Goal: Task Accomplishment & Management: Manage account settings

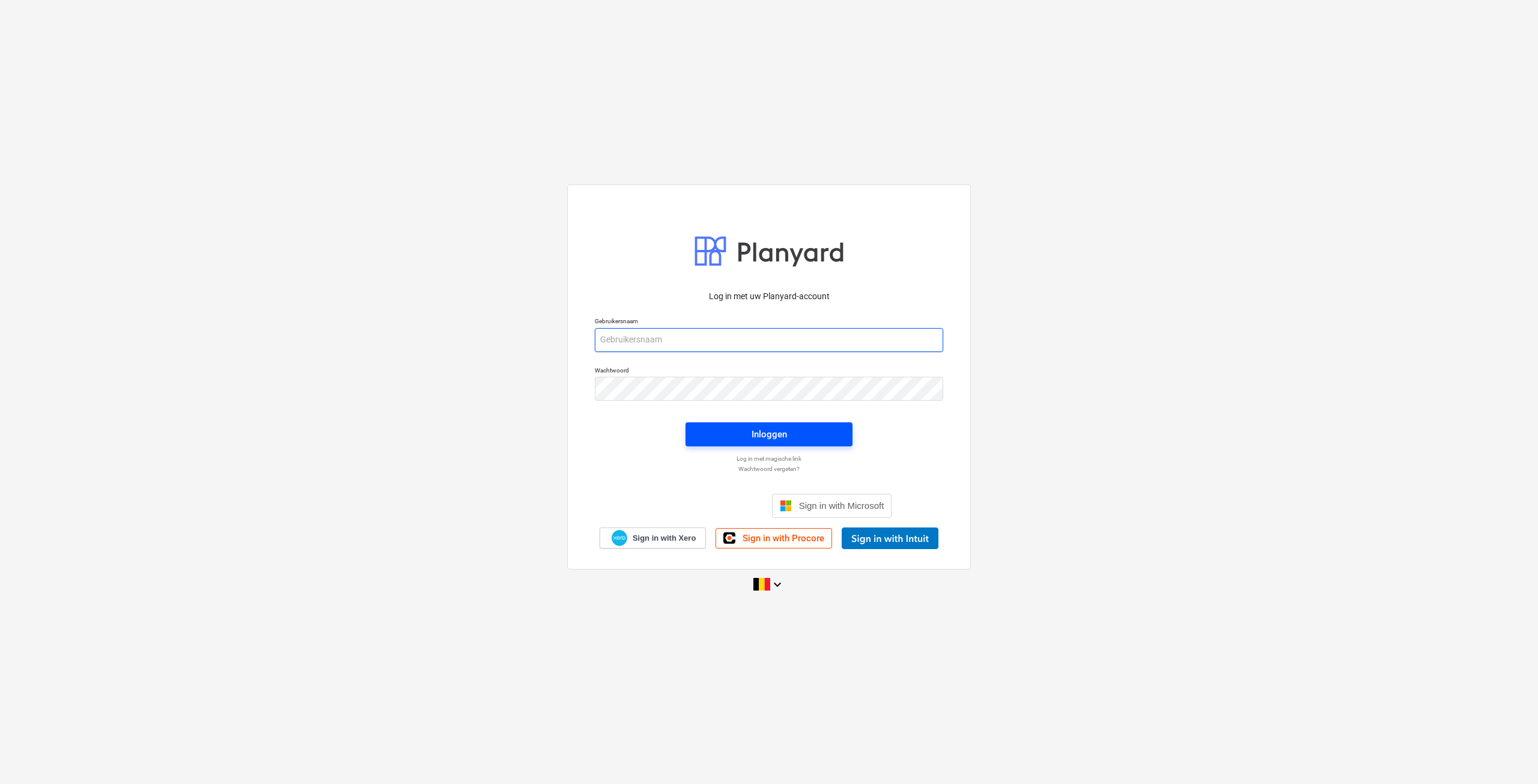
type input "[EMAIL_ADDRESS][DOMAIN_NAME]"
click at [797, 438] on span "Inloggen" at bounding box center [769, 434] width 138 height 15
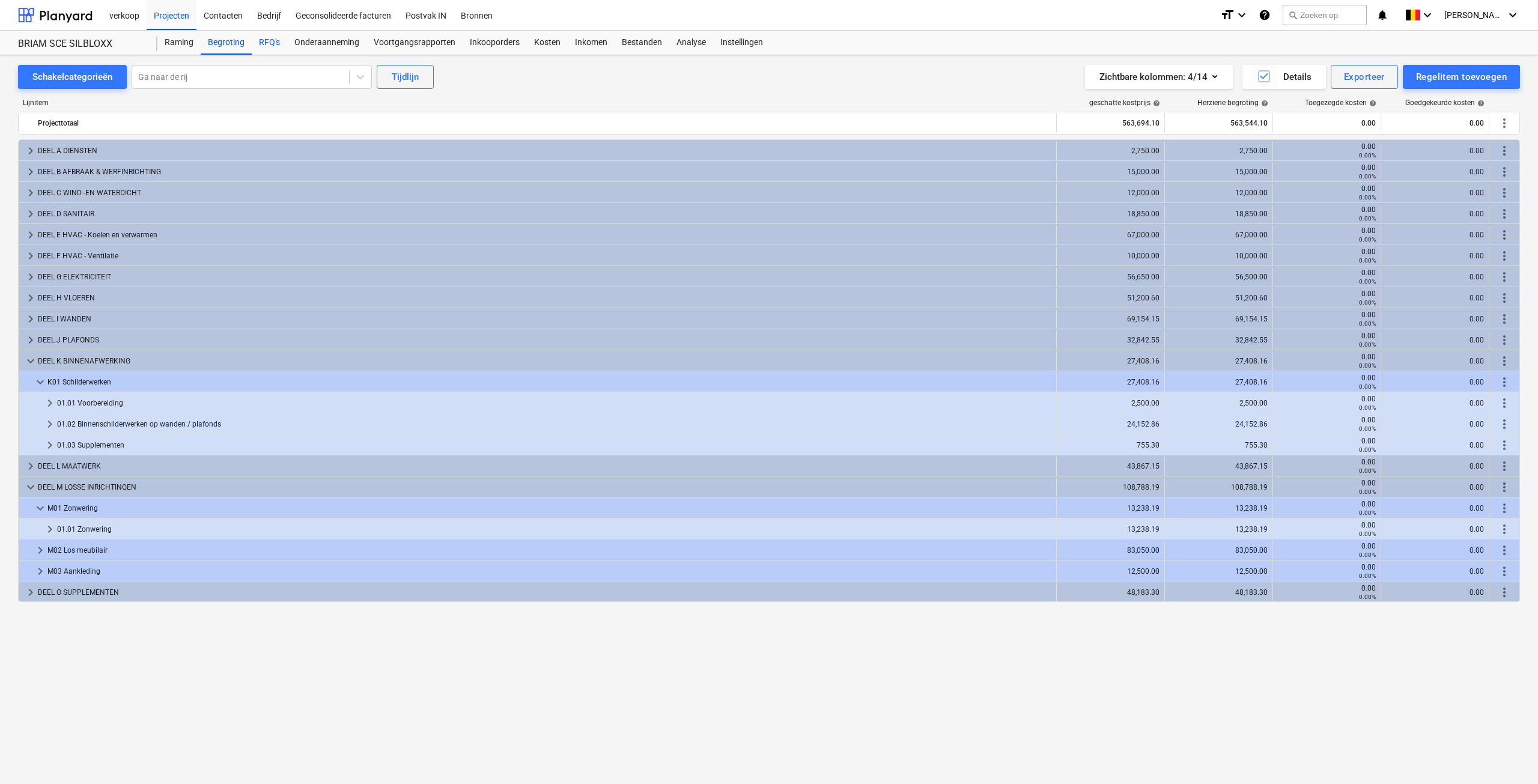
click at [271, 46] on div "RFQ's" at bounding box center [269, 42] width 35 height 24
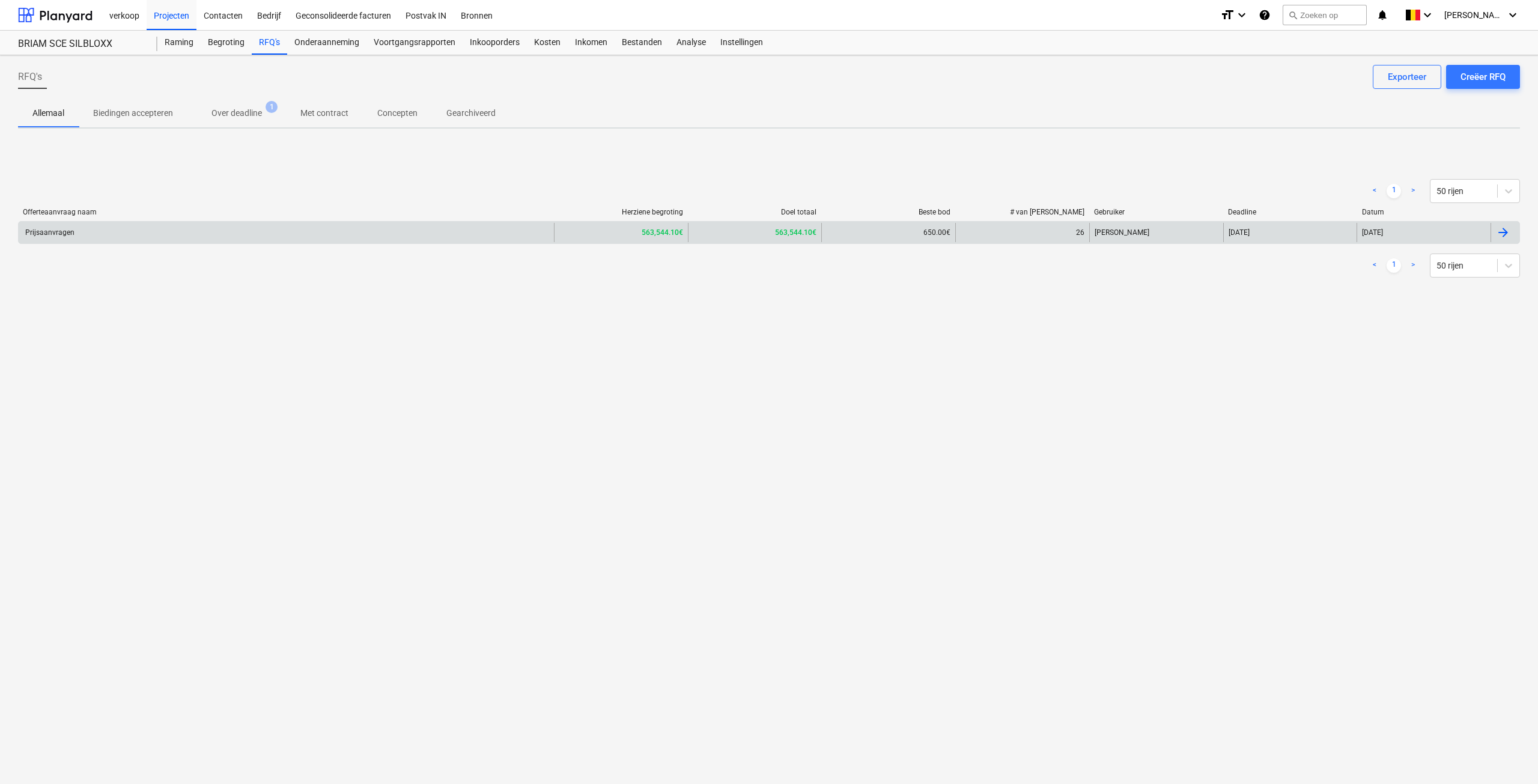
click at [129, 236] on div "Prijsaanvragen" at bounding box center [286, 232] width 535 height 19
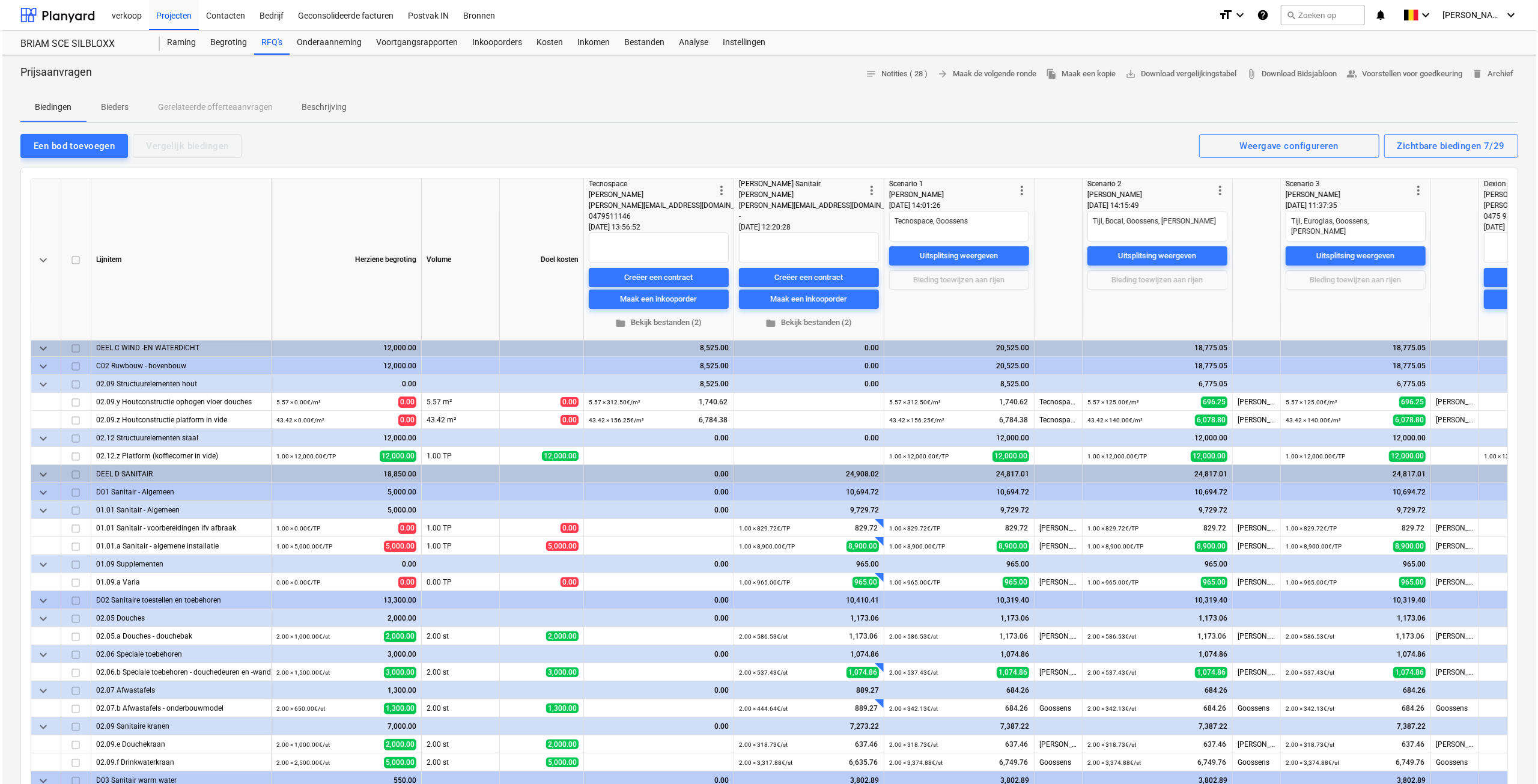
scroll to position [300, 0]
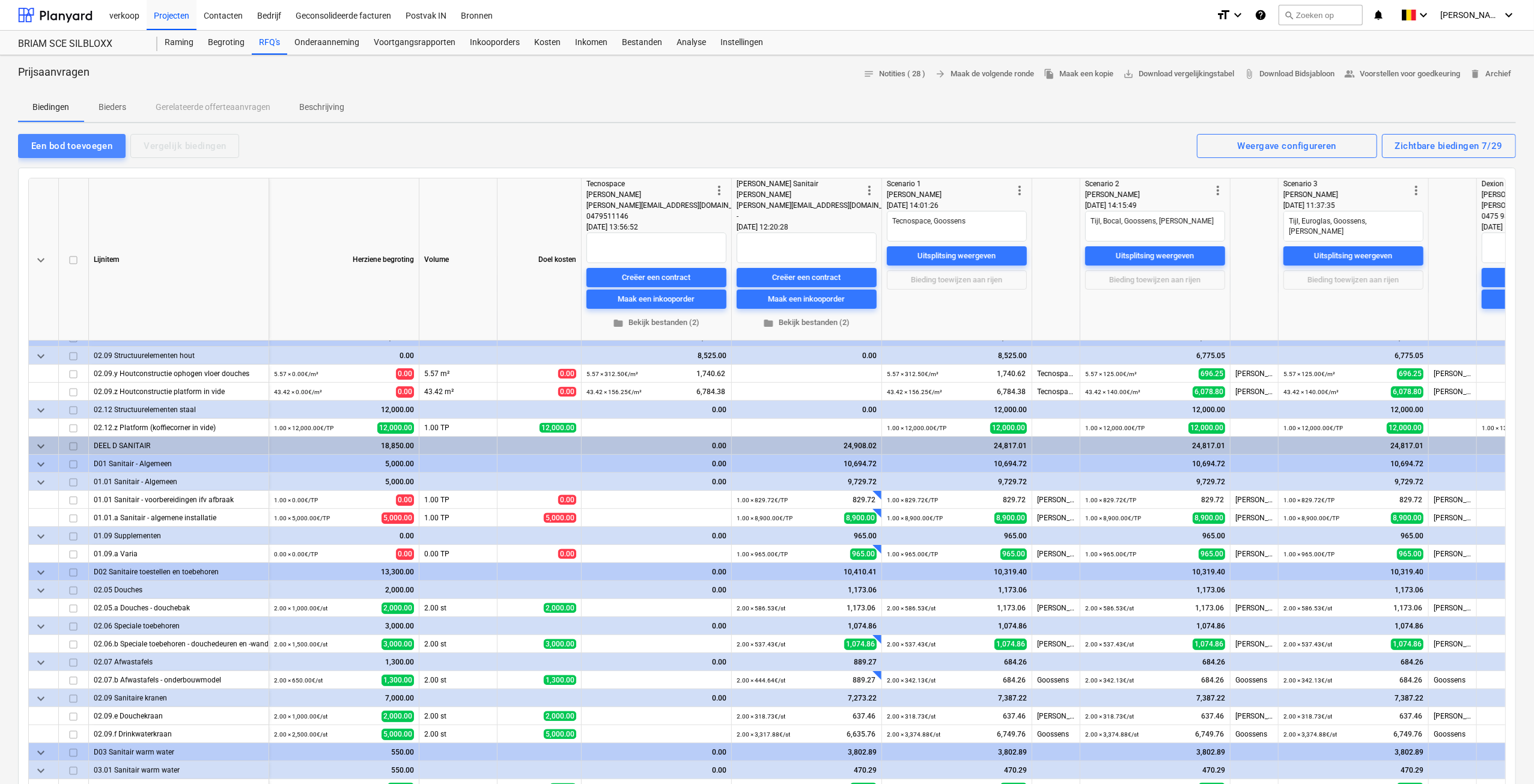
click at [59, 147] on div "Een bod toevoegen" at bounding box center [72, 146] width 81 height 15
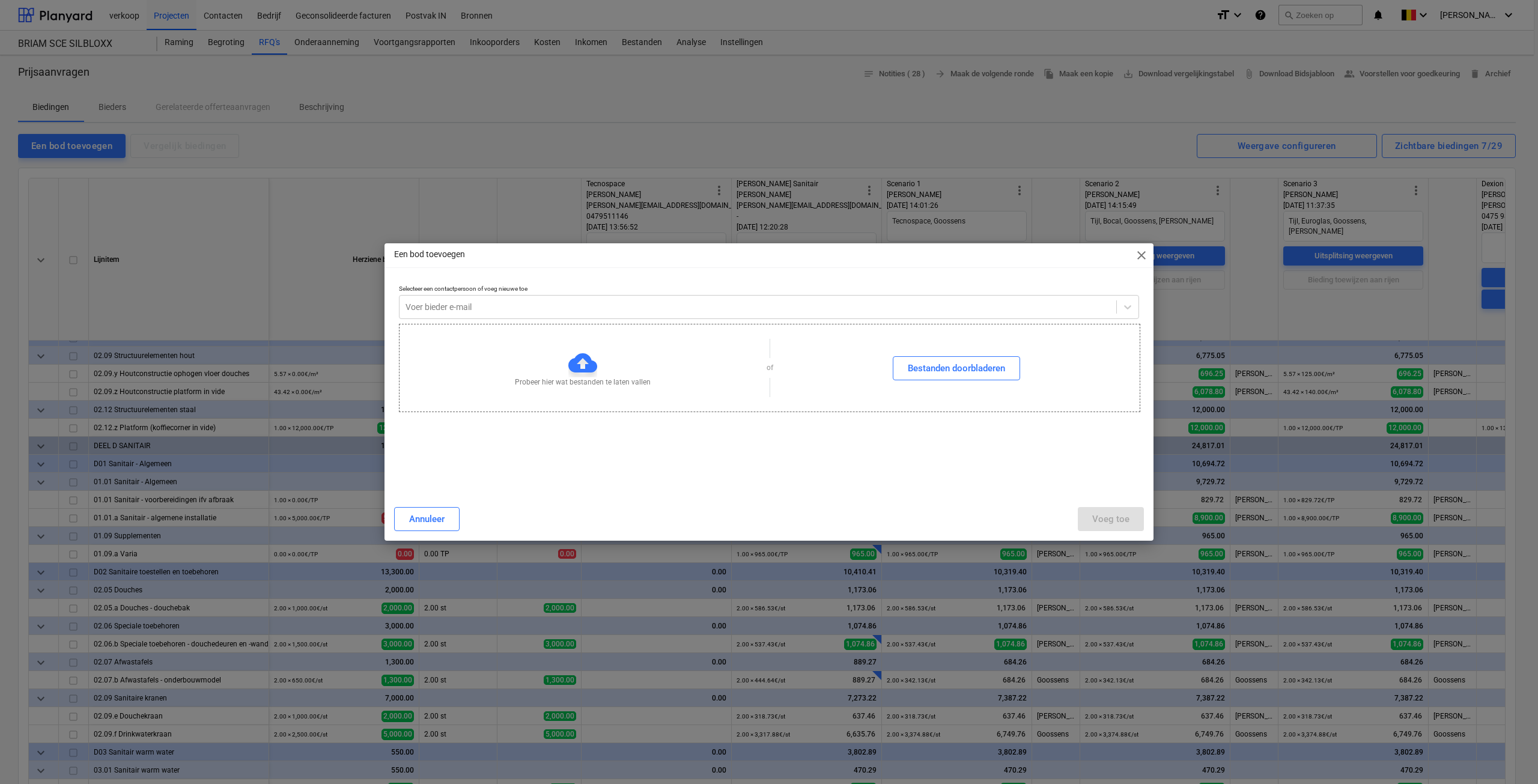
click at [1138, 255] on span "close" at bounding box center [1142, 255] width 15 height 15
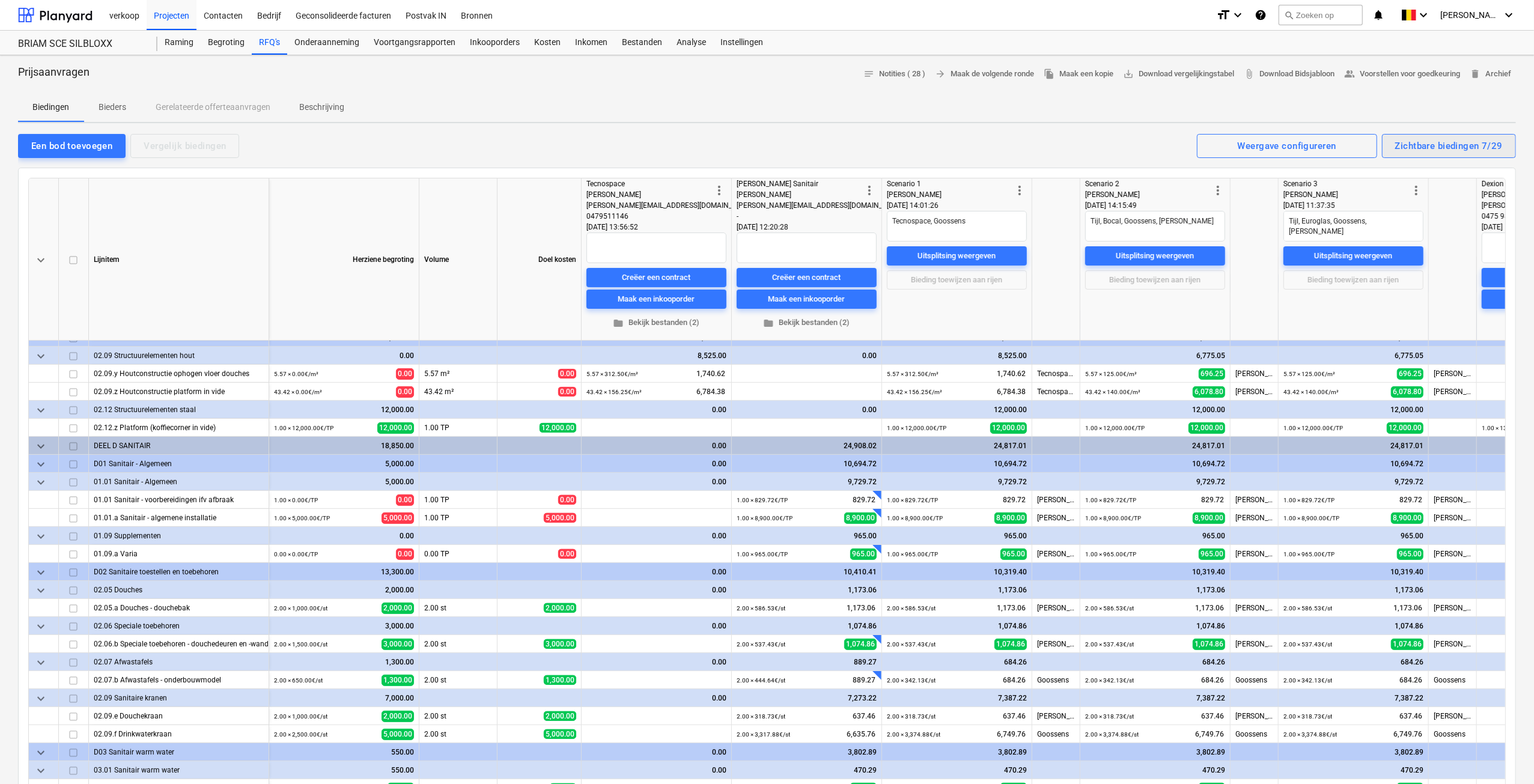
click at [1458, 147] on div "Zichtbare biedingen 7/29" at bounding box center [1449, 146] width 107 height 15
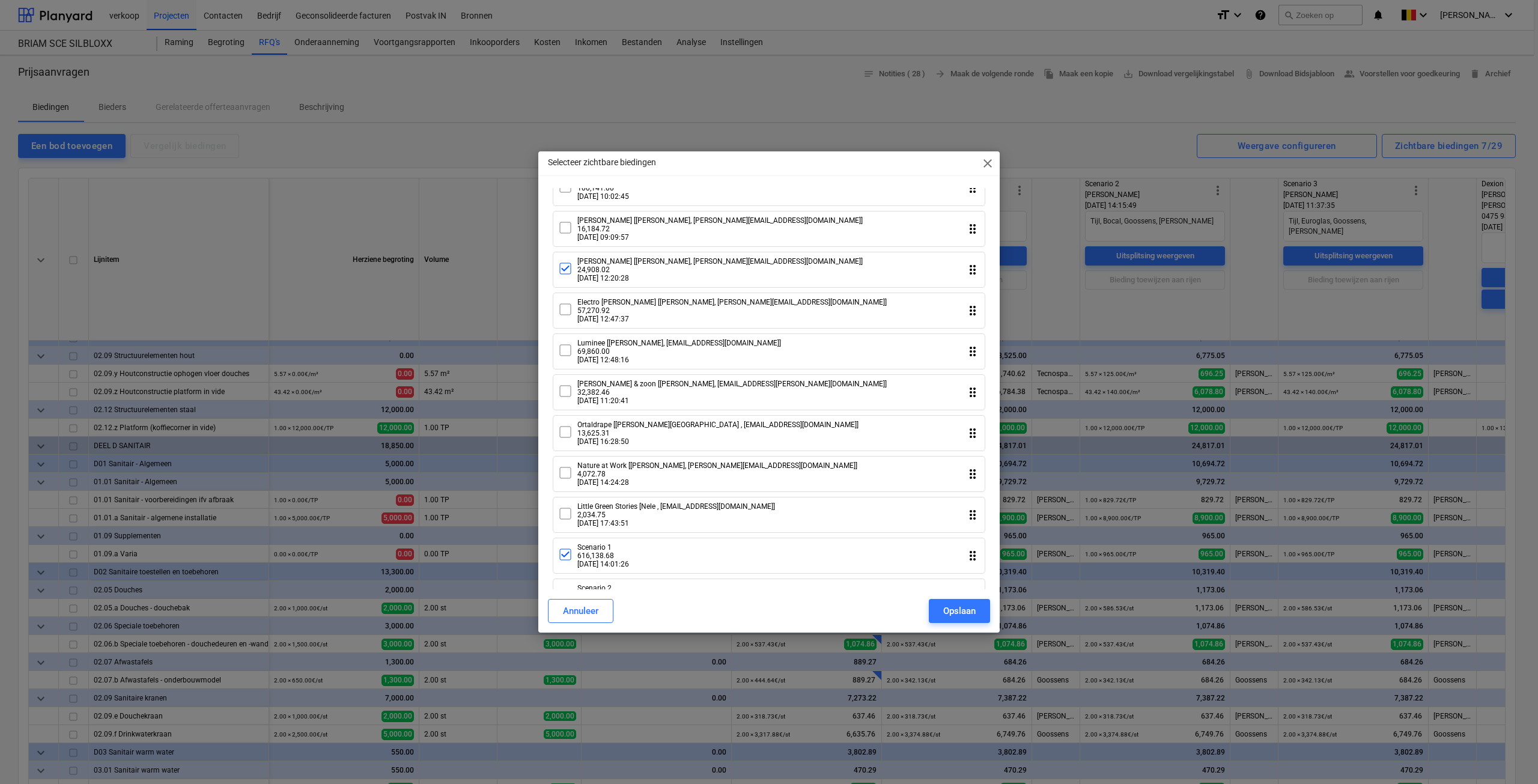
scroll to position [695, 0]
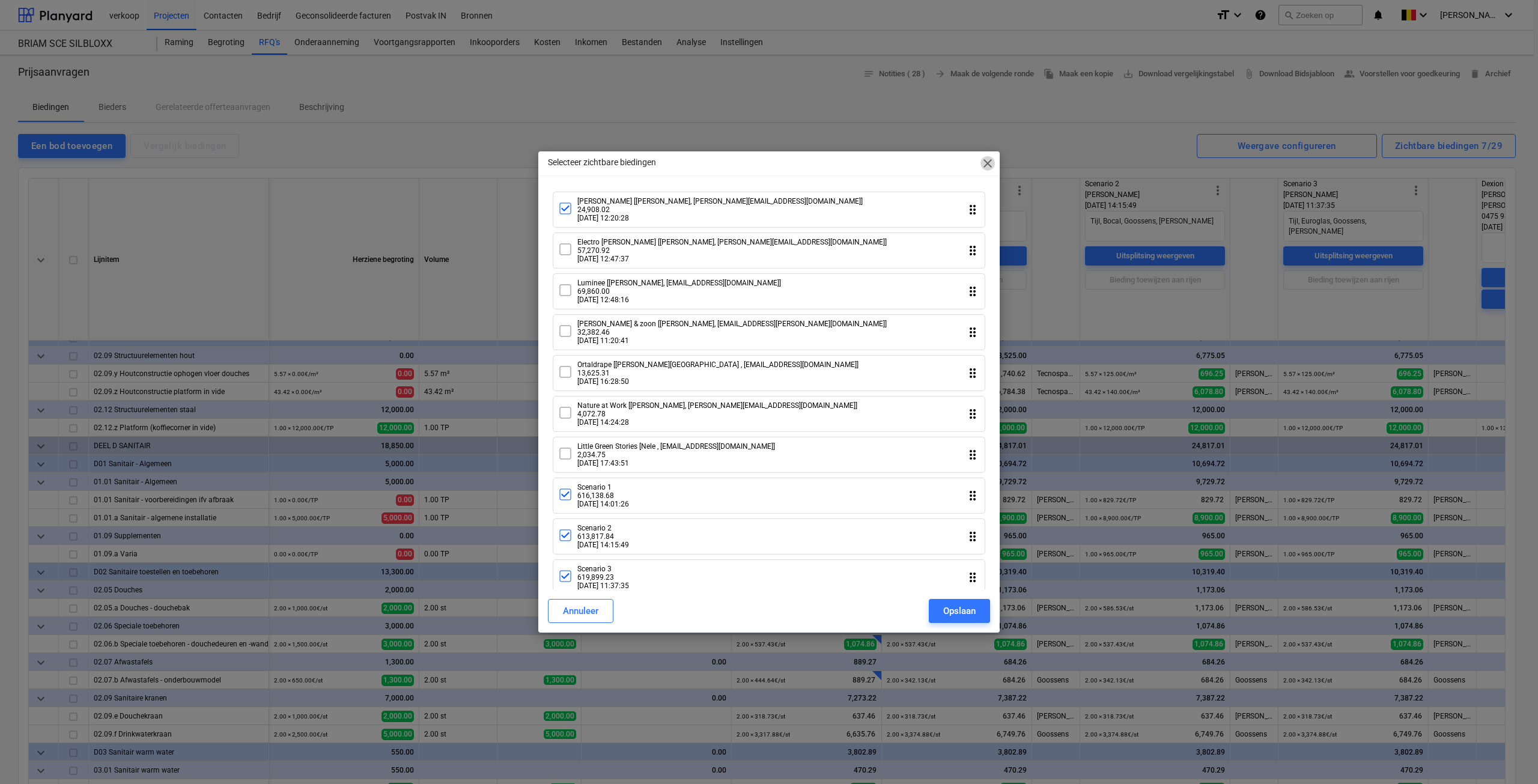
click at [993, 160] on span "close" at bounding box center [988, 163] width 15 height 15
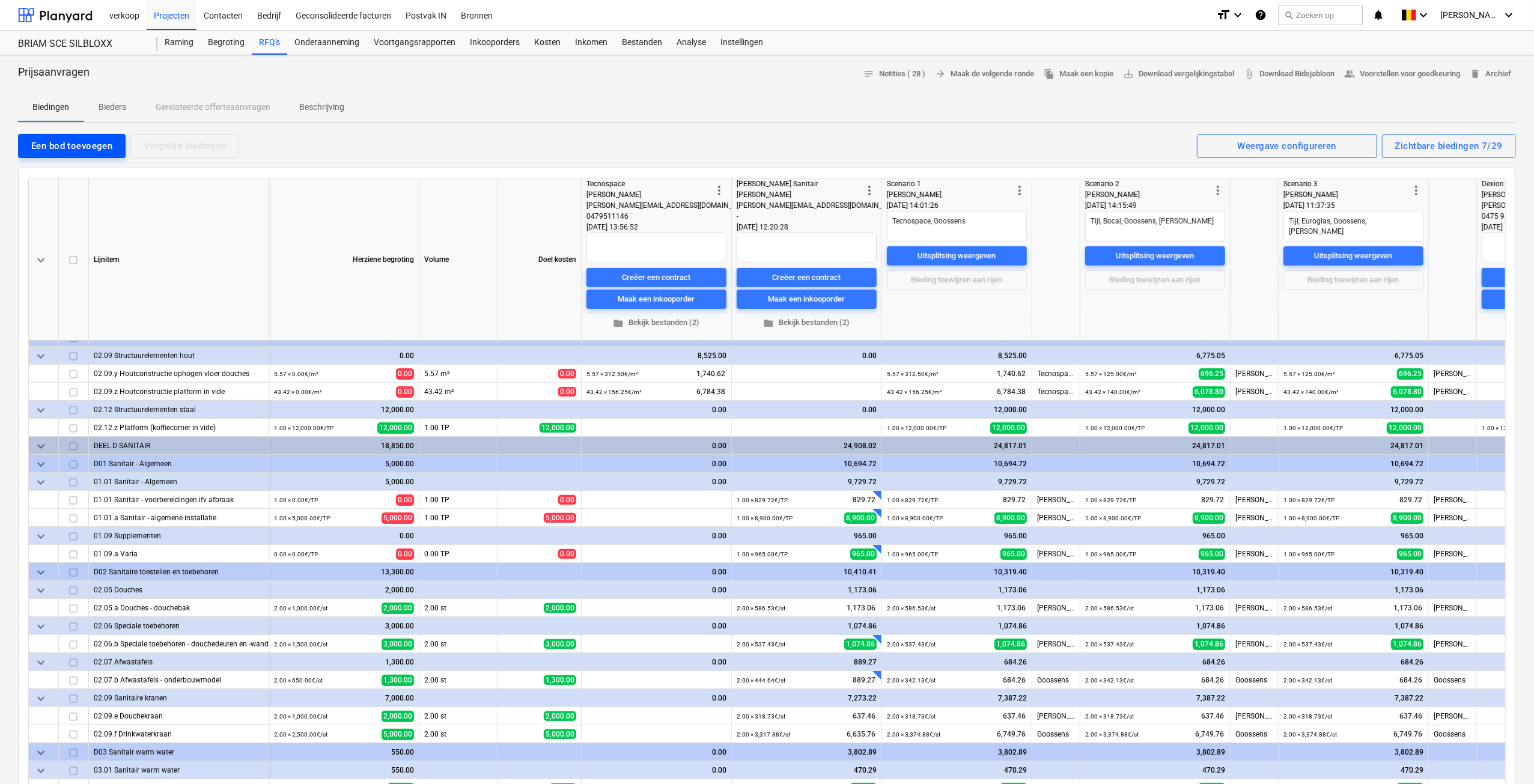
click at [82, 146] on div "Een bod toevoegen" at bounding box center [72, 146] width 81 height 15
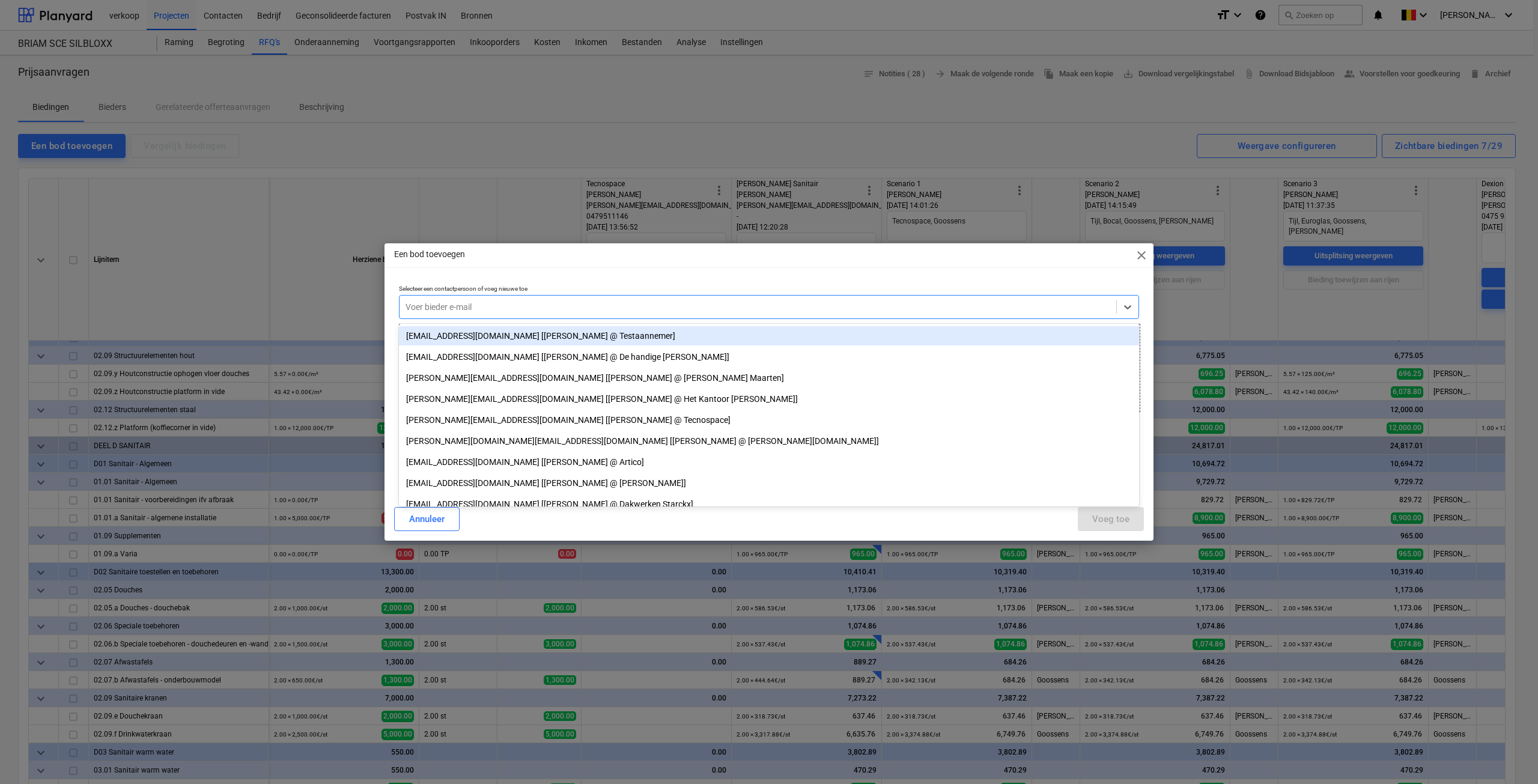
click at [500, 300] on div "Voer bieder e-mail" at bounding box center [757, 307] width 717 height 17
click at [1137, 258] on span "close" at bounding box center [1142, 255] width 15 height 15
type textarea "x"
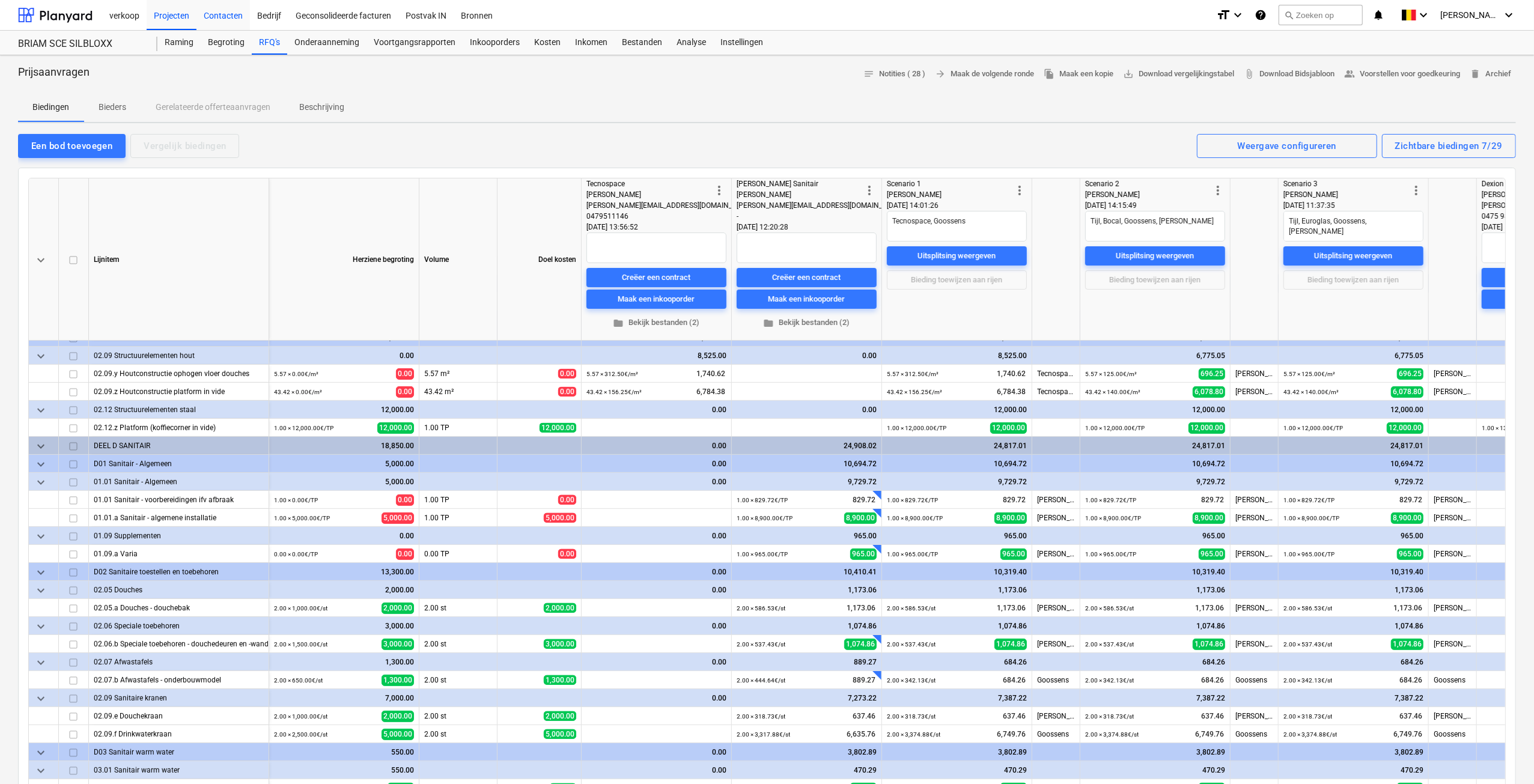
drag, startPoint x: 223, startPoint y: 21, endPoint x: 198, endPoint y: 10, distance: 27.3
click at [223, 21] on div "Contacten" at bounding box center [223, 15] width 54 height 31
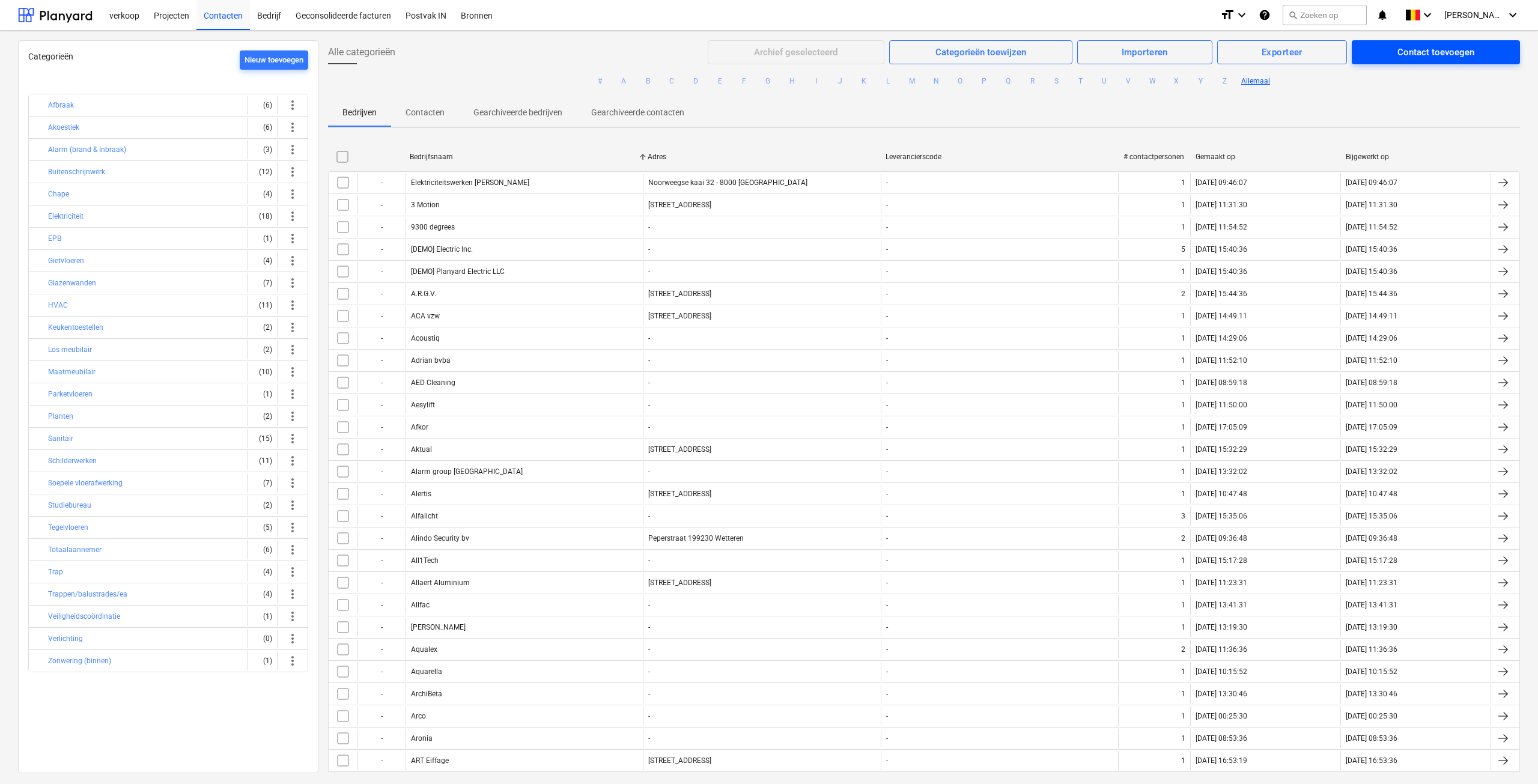
click at [1418, 55] on div "Contact toevoegen" at bounding box center [1436, 52] width 77 height 15
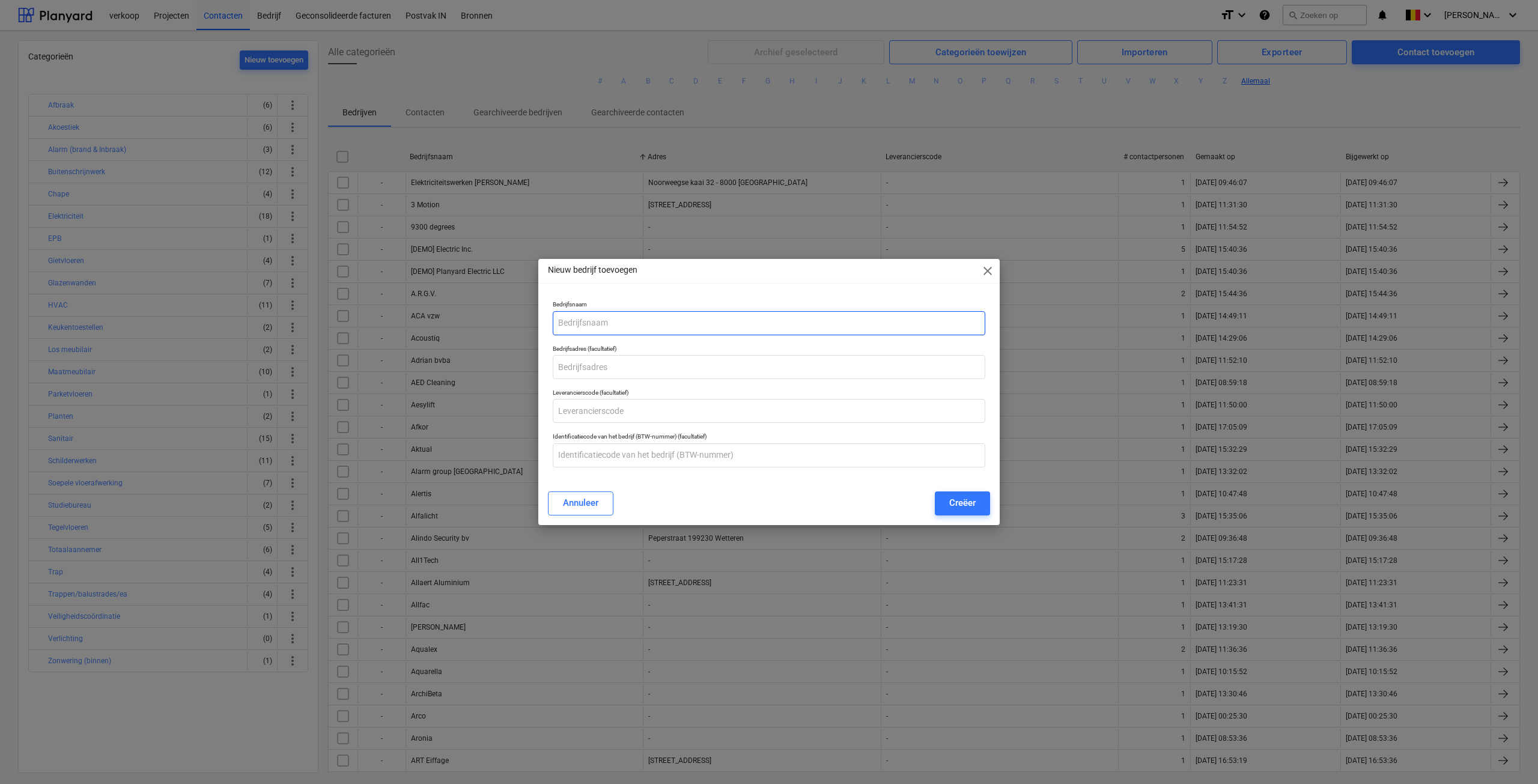
click at [699, 317] on input "text" at bounding box center [769, 323] width 432 height 24
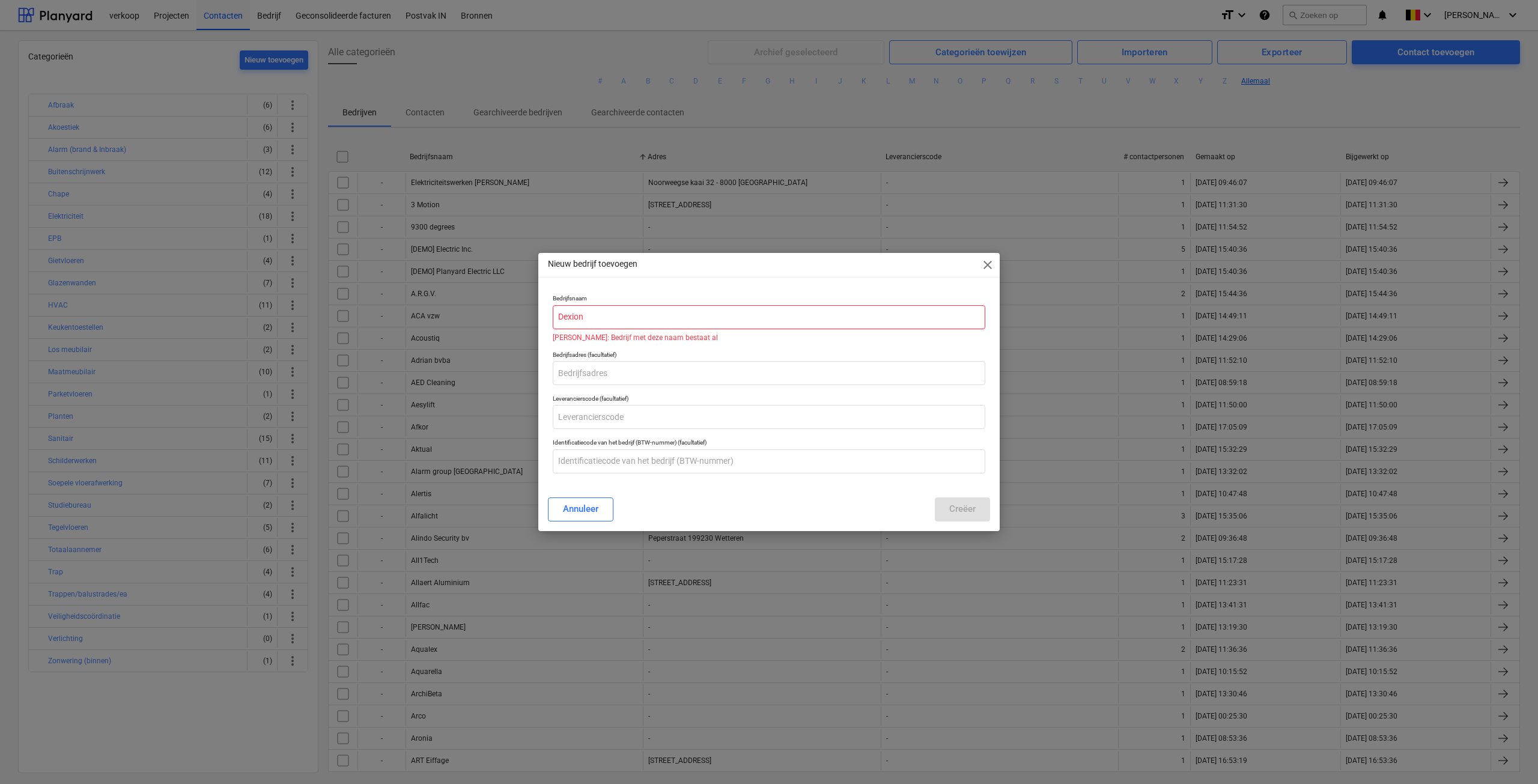
type input "Dexion"
drag, startPoint x: 986, startPoint y: 268, endPoint x: 1004, endPoint y: 272, distance: 18.4
click at [987, 267] on span "close" at bounding box center [988, 264] width 15 height 15
click at [151, 15] on div "Projecten" at bounding box center [171, 15] width 50 height 31
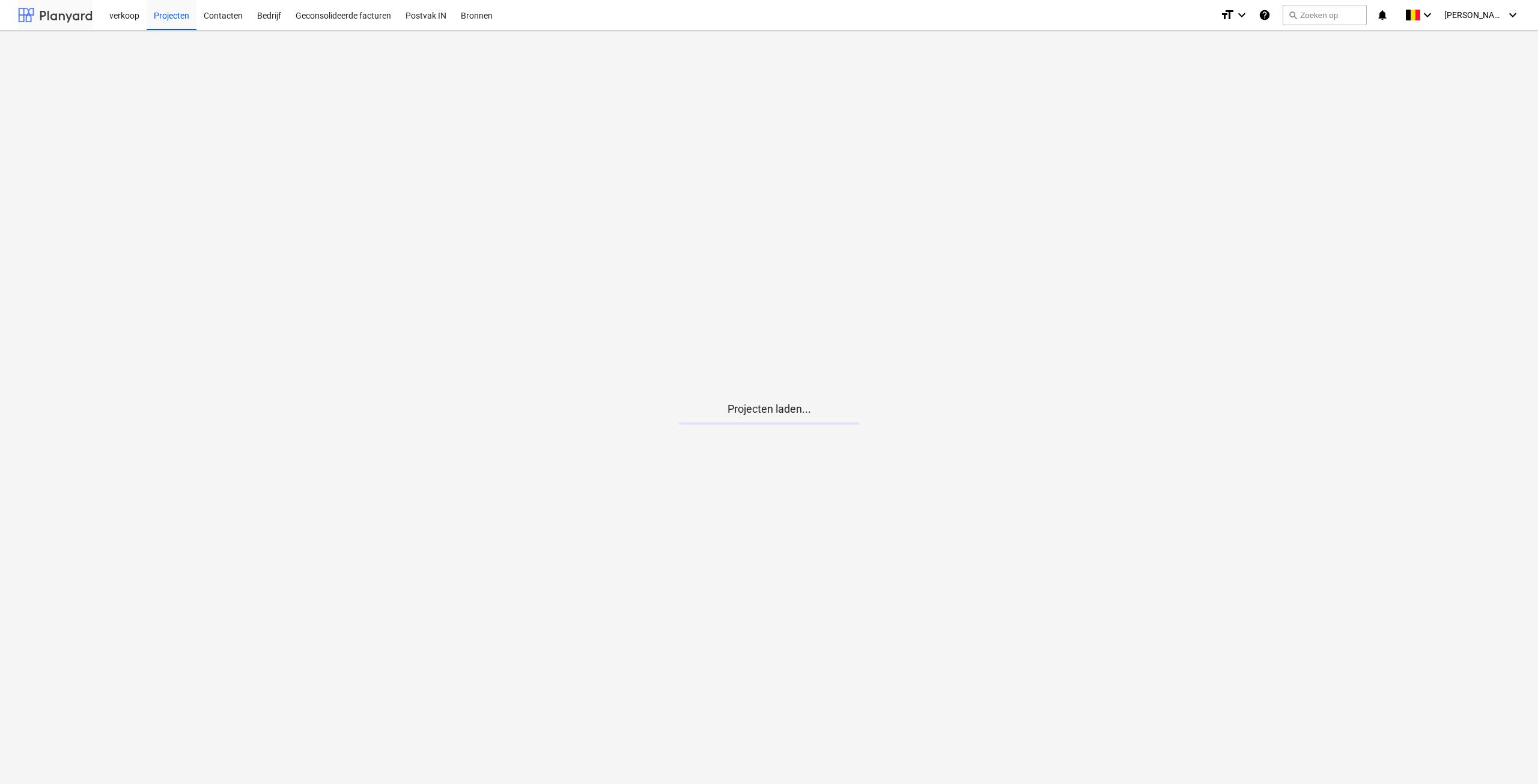
click at [43, 12] on div at bounding box center [55, 15] width 74 height 30
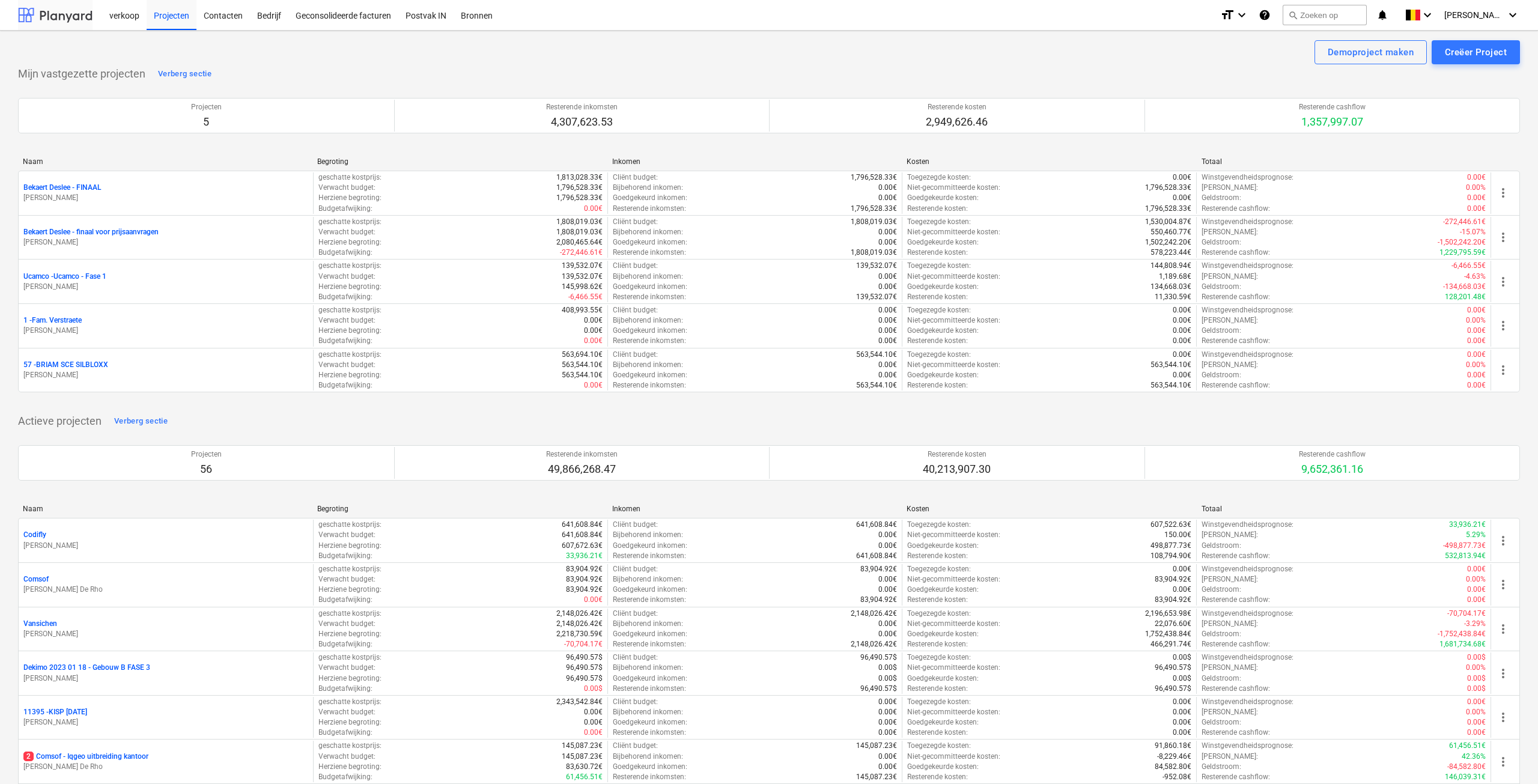
click at [68, 15] on div at bounding box center [55, 15] width 74 height 30
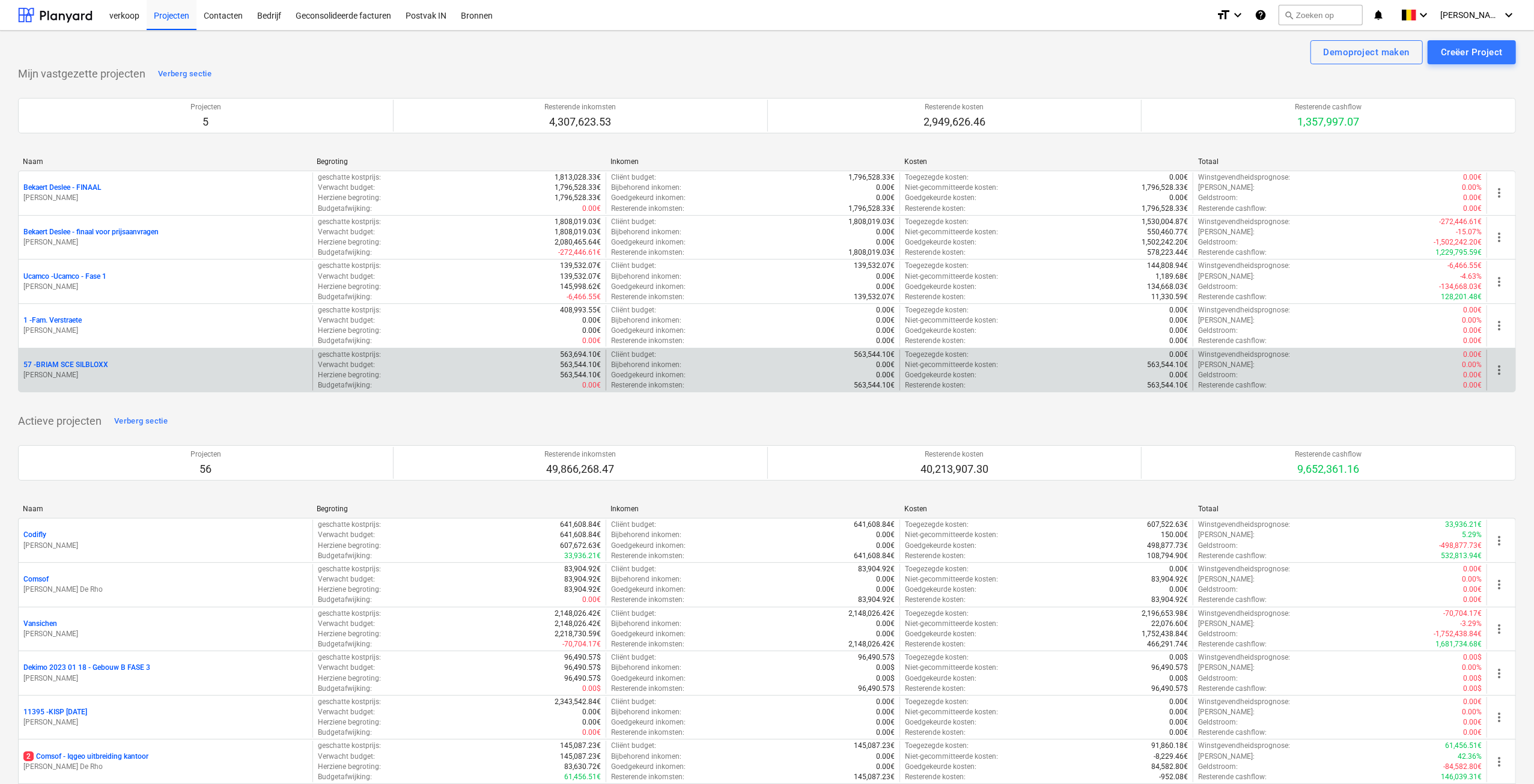
click at [95, 363] on p "57 - BRIAM SCE SILBLOXX" at bounding box center [66, 364] width 84 height 10
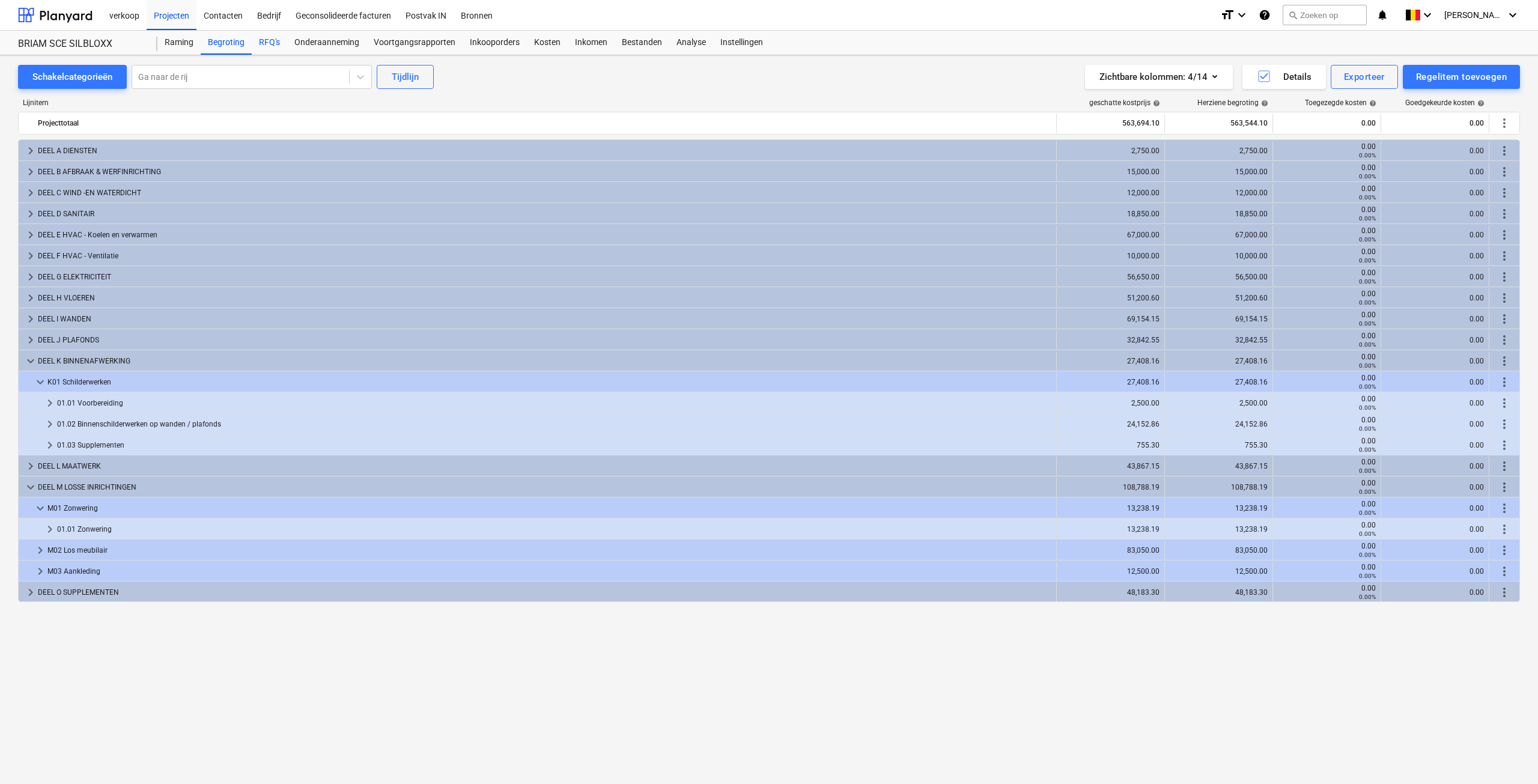
click at [280, 38] on div "RFQ's" at bounding box center [269, 42] width 35 height 24
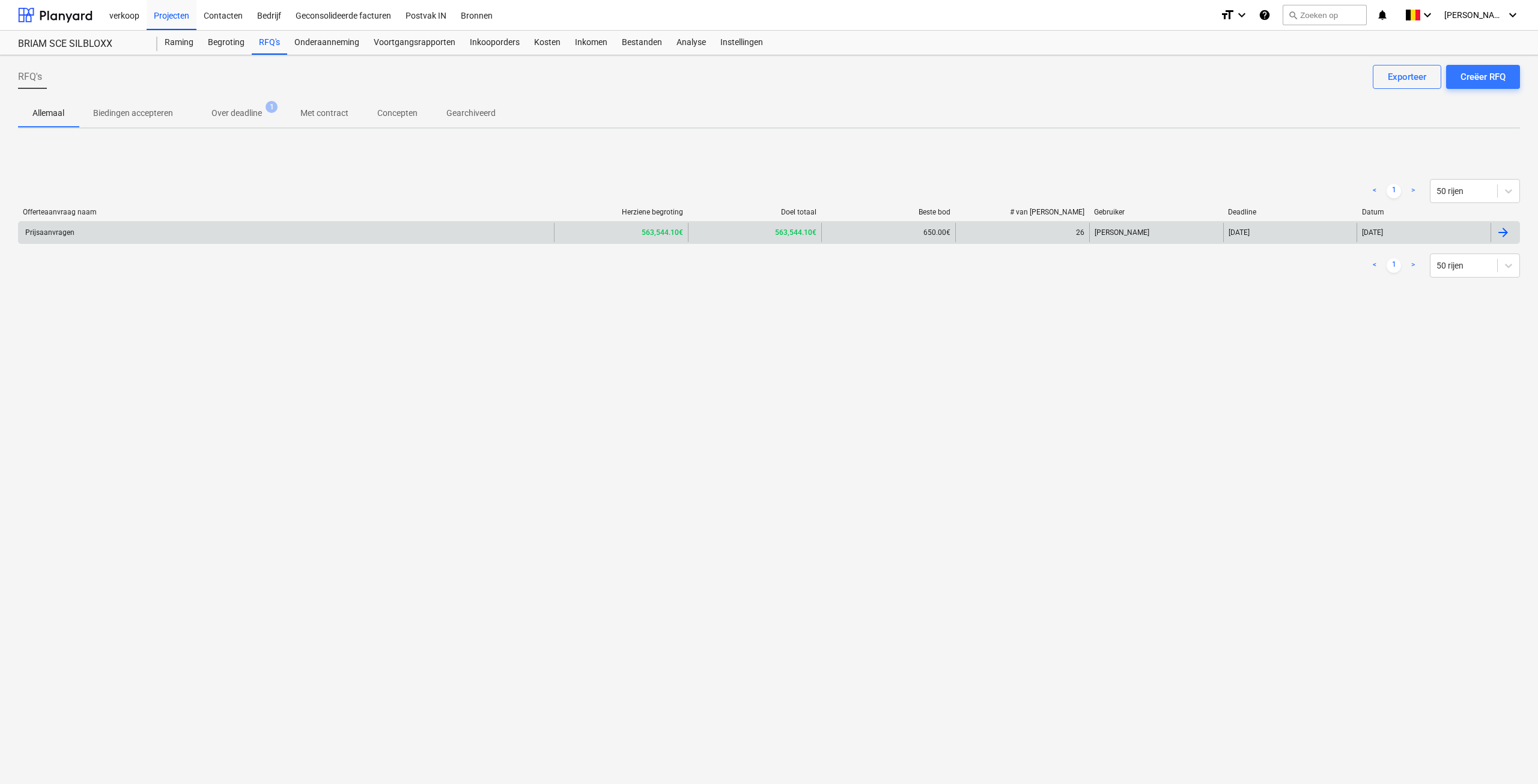
click at [202, 231] on div "Prijsaanvragen" at bounding box center [286, 232] width 535 height 19
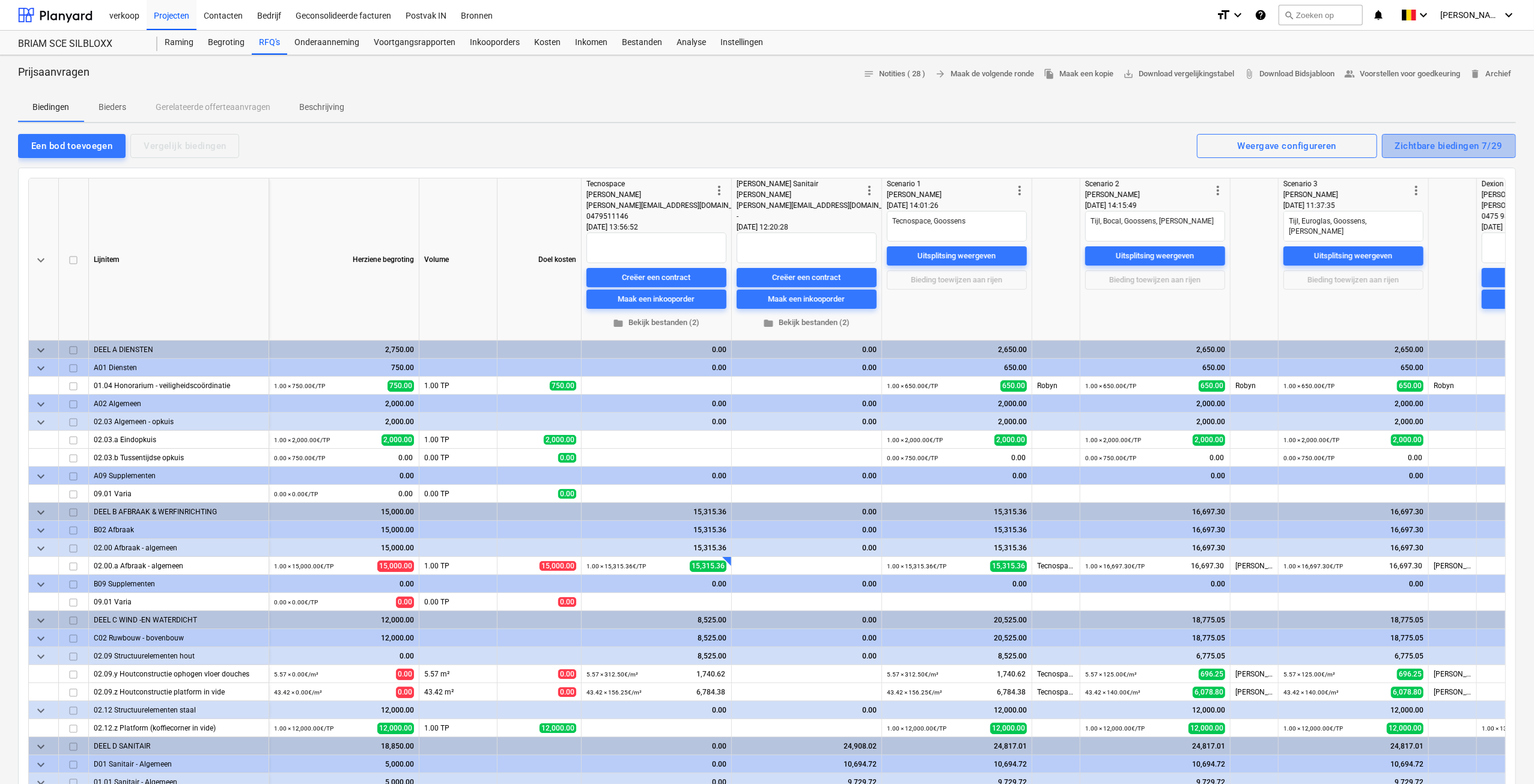
click at [1490, 139] on div "Zichtbare biedingen 7/29" at bounding box center [1449, 146] width 107 height 15
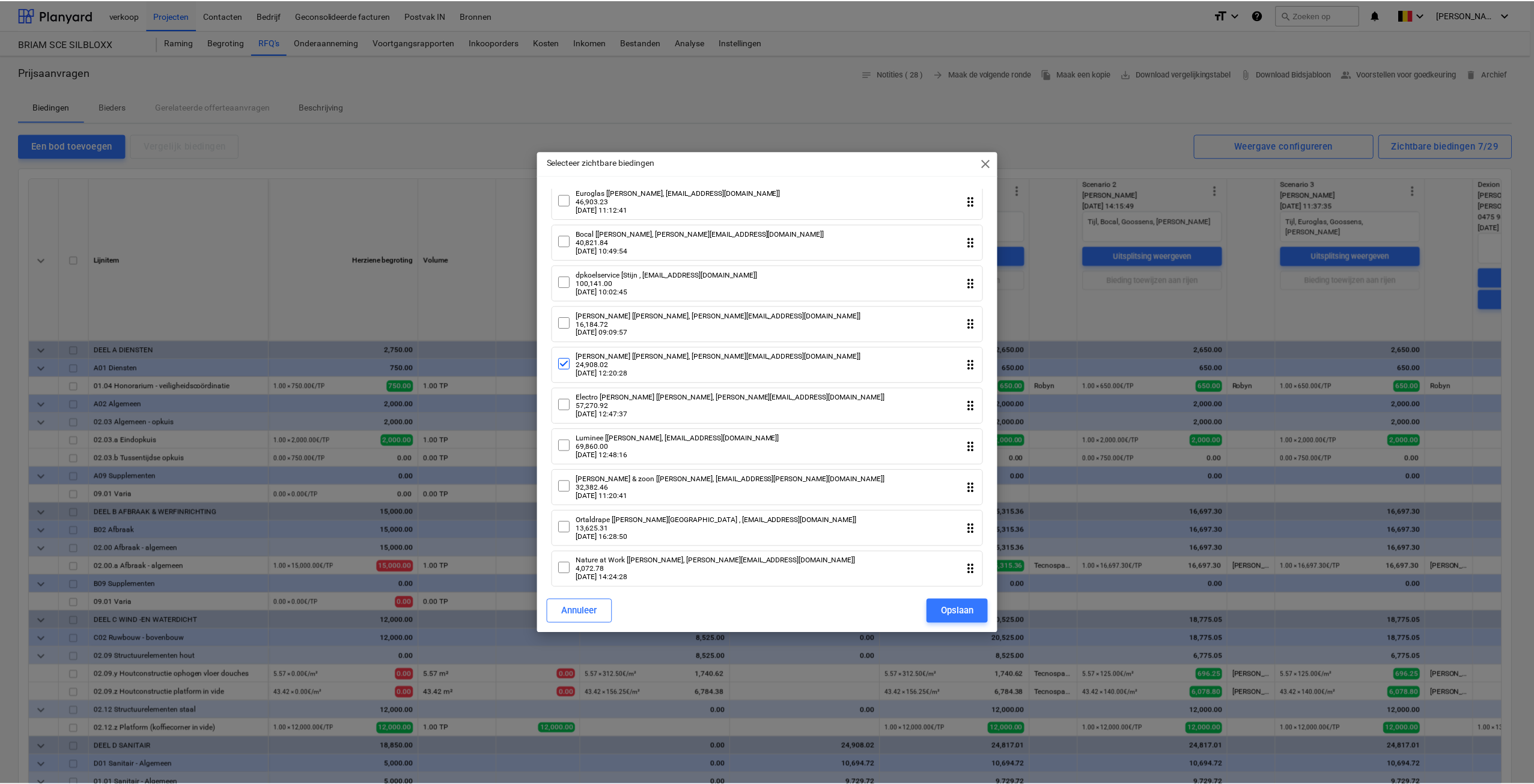
scroll to position [815, 0]
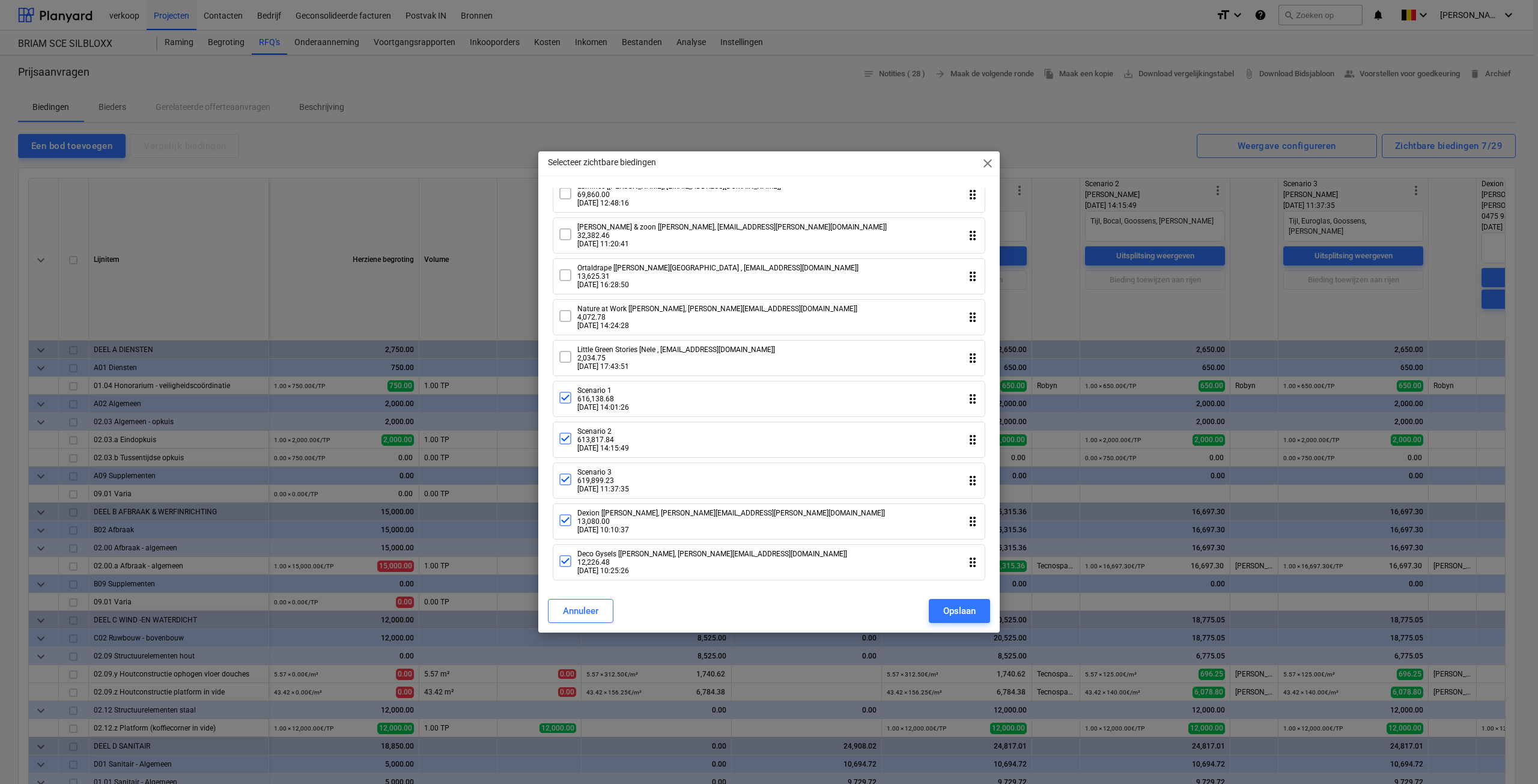
click at [566, 479] on icon at bounding box center [565, 479] width 15 height 15
click at [566, 435] on icon at bounding box center [565, 438] width 8 height 6
click at [566, 395] on icon at bounding box center [565, 397] width 15 height 15
click at [566, 563] on icon at bounding box center [565, 561] width 15 height 15
click at [994, 157] on span "close" at bounding box center [988, 163] width 15 height 15
